Goal: Entertainment & Leisure: Consume media (video, audio)

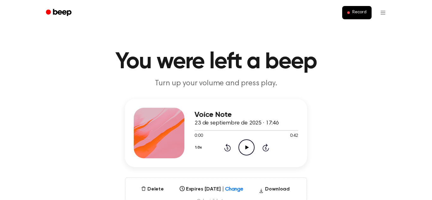
click at [245, 156] on div "Voice Note 23 de septiembre de 2025 · 17:46 0:00 0:42 Your browser does not sup…" at bounding box center [246, 133] width 104 height 51
click at [243, 161] on div "Voice Note 23 de septiembre de 2025 · 17:46 0:00 0:42 Your browser does not sup…" at bounding box center [216, 133] width 182 height 68
click at [246, 155] on icon "Play Audio" at bounding box center [246, 147] width 16 height 16
click at [205, 128] on div at bounding box center [246, 130] width 104 height 5
click at [210, 131] on div at bounding box center [240, 130] width 92 height 1
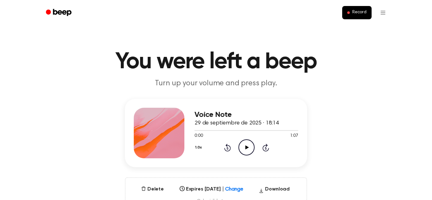
click at [245, 152] on icon "Play Audio" at bounding box center [246, 147] width 16 height 16
click at [216, 130] on div at bounding box center [216, 130] width 45 height 1
click at [217, 132] on div at bounding box center [246, 130] width 104 height 5
click at [267, 146] on icon "Skip 5 seconds" at bounding box center [265, 147] width 7 height 8
click at [242, 131] on div at bounding box center [226, 130] width 64 height 1
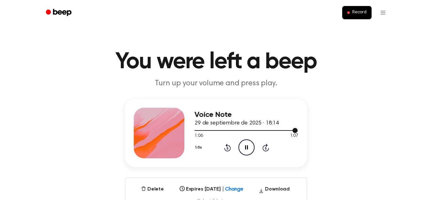
click at [230, 129] on div at bounding box center [246, 130] width 104 height 5
click at [266, 148] on icon "Skip 5 seconds" at bounding box center [265, 147] width 7 height 8
click at [258, 131] on div at bounding box center [234, 130] width 81 height 1
click at [246, 130] on div at bounding box center [246, 130] width 104 height 1
click at [243, 132] on div at bounding box center [246, 130] width 104 height 5
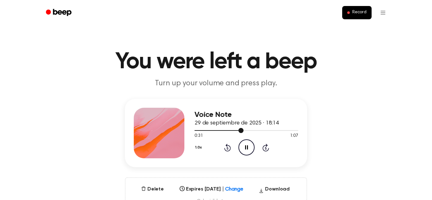
click at [258, 131] on div at bounding box center [246, 130] width 104 height 1
click at [265, 149] on icon at bounding box center [266, 148] width 2 height 3
click at [254, 129] on div at bounding box center [246, 130] width 104 height 5
click at [247, 151] on icon "Play Audio" at bounding box center [246, 147] width 16 height 16
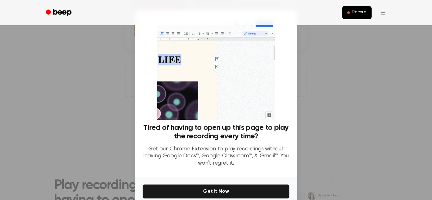
scroll to position [30, 0]
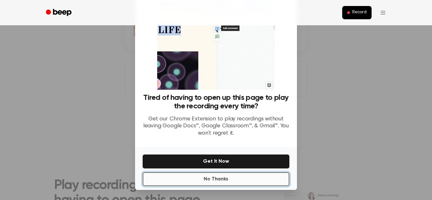
click at [227, 179] on button "No Thanks" at bounding box center [216, 179] width 147 height 14
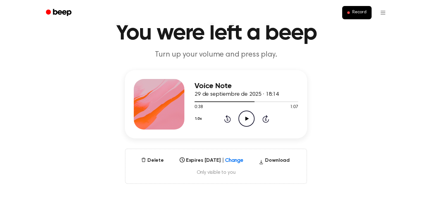
scroll to position [27, 0]
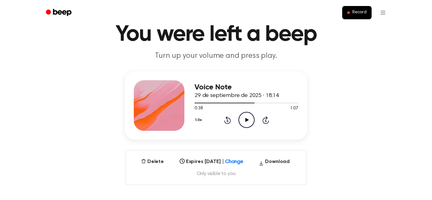
click at [242, 125] on icon "Play Audio" at bounding box center [246, 120] width 16 height 16
click at [265, 120] on icon at bounding box center [266, 120] width 2 height 3
click at [250, 104] on div at bounding box center [246, 102] width 104 height 5
click at [278, 101] on div at bounding box center [246, 102] width 104 height 5
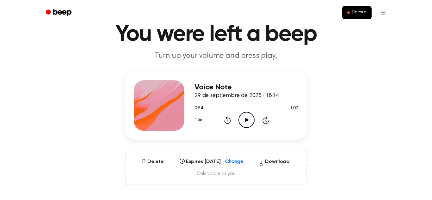
click at [244, 126] on icon "Play Audio" at bounding box center [246, 120] width 16 height 16
click at [429, 151] on main "You were left a beep Turn up your volume and press play. Voice Note 29 de septi…" at bounding box center [216, 175] width 432 height 405
click at [245, 145] on div "Voice Note 29 de septiembre de 2025 · 18:14 1:07 1:07 Your browser does not sup…" at bounding box center [216, 128] width 417 height 114
click at [243, 147] on div "Voice Note 29 de septiembre de 2025 · 18:14 1:07 1:07 Your browser does not sup…" at bounding box center [216, 128] width 417 height 114
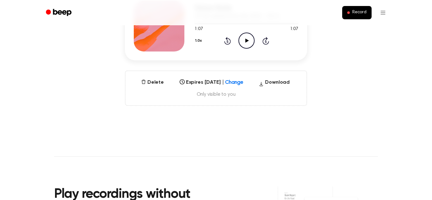
scroll to position [118, 0]
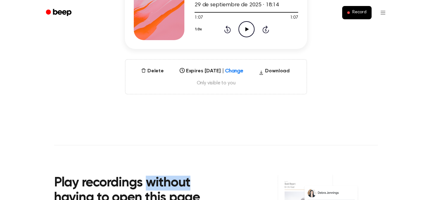
scroll to position [0, 0]
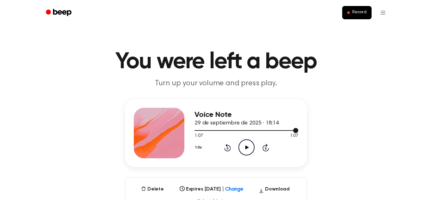
click at [194, 131] on div at bounding box center [246, 130] width 104 height 1
click at [244, 151] on icon "Play Audio" at bounding box center [246, 147] width 16 height 16
drag, startPoint x: 201, startPoint y: 130, endPoint x: 190, endPoint y: 135, distance: 11.6
click at [190, 135] on div "Voice Note 29 de septiembre de 2025 · 18:14 0:06 1:07 Your browser does not sup…" at bounding box center [216, 133] width 182 height 68
click at [198, 131] on div at bounding box center [209, 130] width 31 height 1
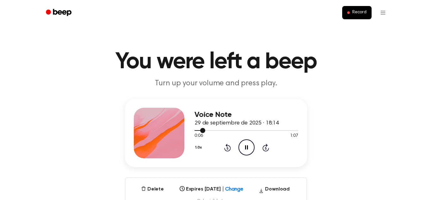
click at [227, 148] on icon at bounding box center [227, 148] width 2 height 3
click at [227, 151] on icon at bounding box center [227, 148] width 7 height 8
click at [224, 150] on icon "Rewind 5 seconds" at bounding box center [227, 147] width 7 height 8
click at [227, 148] on icon at bounding box center [227, 148] width 2 height 3
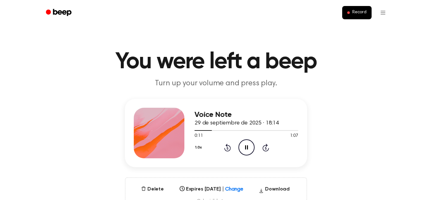
click at [251, 149] on icon "Pause Audio" at bounding box center [246, 147] width 16 height 16
click at [199, 131] on div at bounding box center [246, 130] width 104 height 5
click at [242, 146] on icon "Play Audio" at bounding box center [246, 147] width 16 height 16
click at [207, 133] on div "0:27 1:07" at bounding box center [246, 136] width 104 height 7
click at [204, 130] on div at bounding box center [246, 130] width 104 height 1
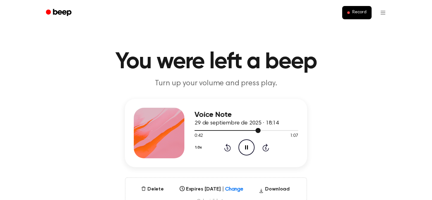
click at [202, 129] on div at bounding box center [246, 130] width 104 height 5
click at [249, 149] on icon "Pause Audio" at bounding box center [246, 147] width 16 height 16
click at [235, 131] on div at bounding box center [223, 130] width 58 height 1
click at [255, 146] on div "1.0x Rewind 5 seconds Play Audio Skip 5 seconds" at bounding box center [246, 147] width 104 height 16
click at [246, 148] on icon at bounding box center [246, 147] width 3 height 4
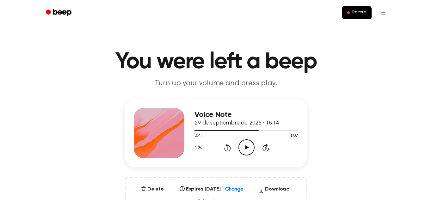
click at [252, 144] on icon "Play Audio" at bounding box center [246, 147] width 16 height 16
click at [245, 143] on icon "Pause Audio" at bounding box center [246, 147] width 16 height 16
click at [245, 145] on icon "Play Audio" at bounding box center [246, 147] width 16 height 16
click at [250, 130] on div at bounding box center [237, 130] width 86 height 1
click at [250, 131] on div at bounding box center [246, 130] width 104 height 1
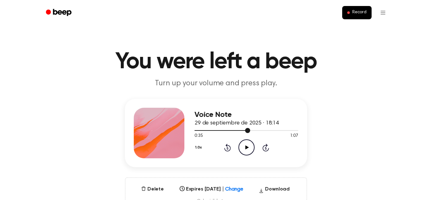
click at [260, 131] on div at bounding box center [246, 130] width 104 height 1
click at [229, 141] on div "1.0x Rewind 5 seconds Play Audio Skip 5 seconds" at bounding box center [246, 147] width 104 height 16
click at [242, 146] on icon "Play Audio" at bounding box center [246, 147] width 16 height 16
click at [266, 148] on icon "Skip 5 seconds" at bounding box center [265, 147] width 7 height 8
click at [265, 129] on div at bounding box center [246, 130] width 104 height 5
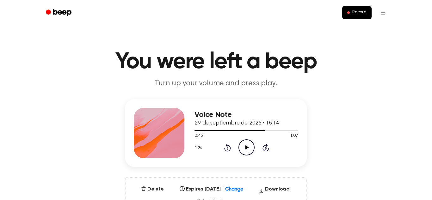
click at [253, 147] on icon "Play Audio" at bounding box center [246, 147] width 16 height 16
click at [264, 146] on icon at bounding box center [265, 148] width 7 height 8
click at [194, 131] on div at bounding box center [246, 130] width 104 height 5
click at [245, 150] on icon "Play Audio" at bounding box center [246, 147] width 16 height 16
click at [216, 130] on div at bounding box center [246, 130] width 104 height 5
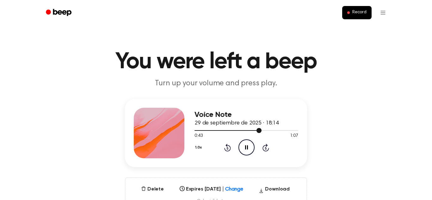
click at [215, 137] on div "0:43 1:07" at bounding box center [246, 136] width 104 height 7
click at [216, 131] on div at bounding box center [228, 130] width 68 height 1
click at [229, 129] on div at bounding box center [246, 130] width 104 height 5
click at [230, 129] on div at bounding box center [246, 130] width 104 height 5
click at [253, 146] on icon "Pause Audio" at bounding box center [246, 147] width 16 height 16
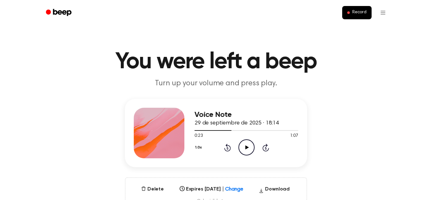
click at [248, 145] on icon "Play Audio" at bounding box center [246, 147] width 16 height 16
click at [219, 132] on div at bounding box center [246, 130] width 104 height 5
click at [249, 149] on icon "Play Audio" at bounding box center [246, 147] width 16 height 16
click at [247, 154] on icon "Play Audio" at bounding box center [246, 147] width 16 height 16
click at [248, 148] on icon at bounding box center [246, 147] width 3 height 4
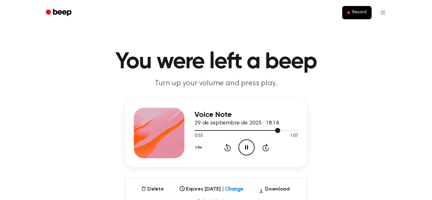
click at [253, 131] on div at bounding box center [246, 130] width 104 height 5
click at [247, 146] on icon "Play Audio" at bounding box center [246, 147] width 16 height 16
click at [274, 128] on div at bounding box center [246, 130] width 104 height 5
